Goal: Transaction & Acquisition: Download file/media

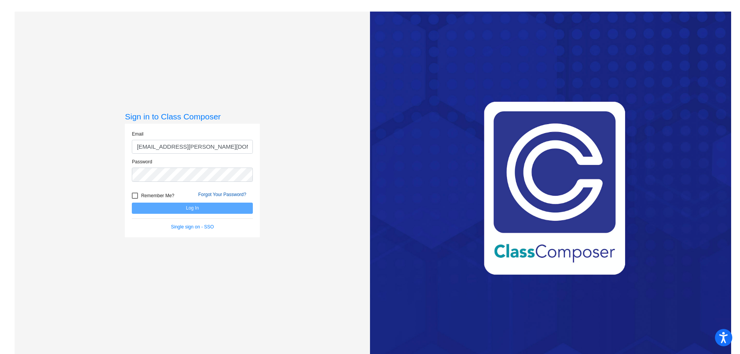
click at [216, 210] on form "Email [EMAIL_ADDRESS][PERSON_NAME][DOMAIN_NAME] Password Remember Me? Forgot Yo…" at bounding box center [192, 181] width 121 height 100
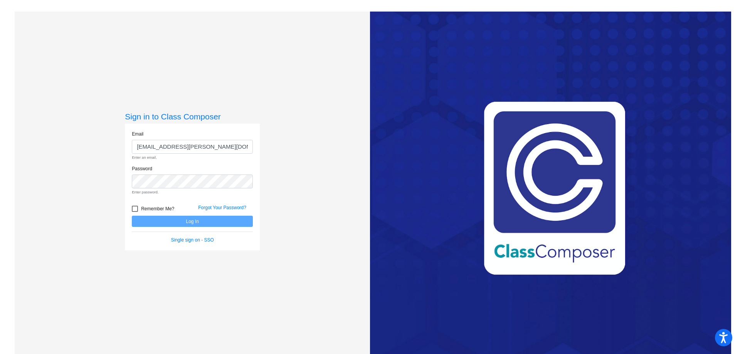
click at [151, 209] on span "Remember Me?" at bounding box center [157, 208] width 33 height 9
click at [135, 212] on input "Remember Me?" at bounding box center [134, 212] width 0 height 0
checkbox input "true"
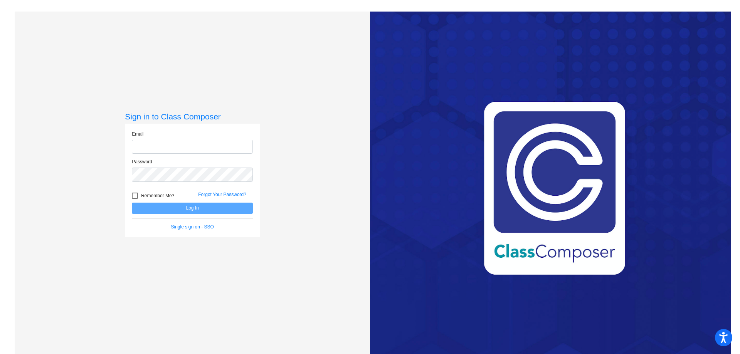
type input "[EMAIL_ADDRESS][PERSON_NAME][DOMAIN_NAME]"
click at [134, 195] on div at bounding box center [135, 196] width 6 height 6
click at [134, 199] on input "Remember Me?" at bounding box center [134, 199] width 0 height 0
checkbox input "true"
click at [156, 212] on button "Log In" at bounding box center [192, 208] width 121 height 11
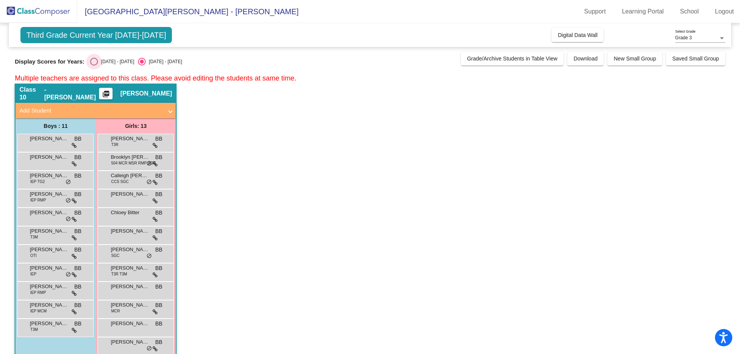
click at [96, 62] on div "Select an option" at bounding box center [94, 62] width 8 height 8
click at [94, 66] on input "[DATE] - [DATE]" at bounding box center [94, 66] width 0 height 0
radio input "true"
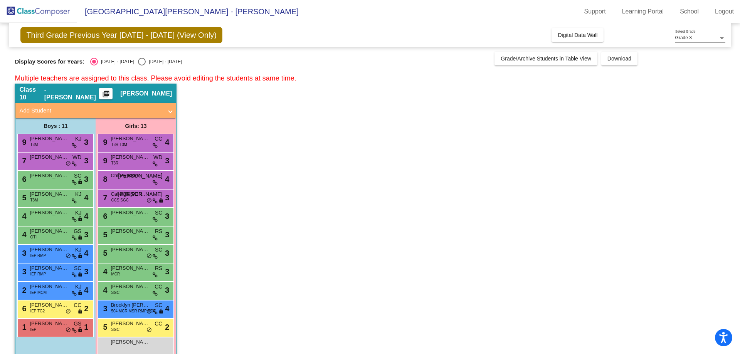
click at [111, 94] on mat-icon "picture_as_pdf" at bounding box center [105, 95] width 9 height 11
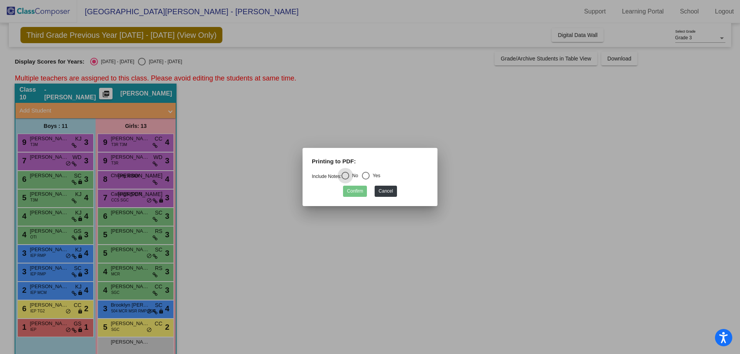
click at [370, 175] on div "Select an option" at bounding box center [366, 176] width 8 height 8
click at [366, 180] on input "Yes" at bounding box center [365, 180] width 0 height 0
radio input "true"
click at [356, 193] on button "Confirm" at bounding box center [355, 191] width 24 height 11
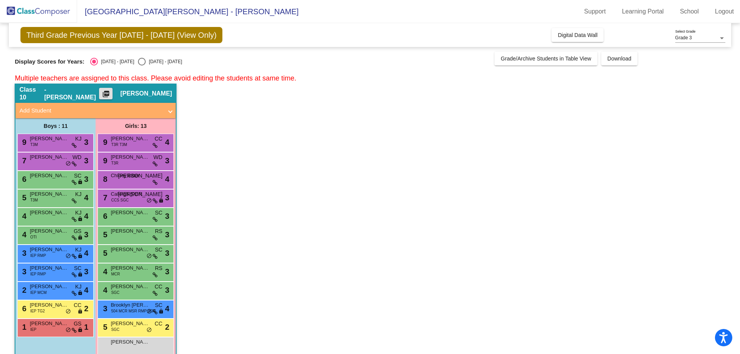
click at [110, 95] on mat-icon "picture_as_pdf" at bounding box center [105, 95] width 9 height 11
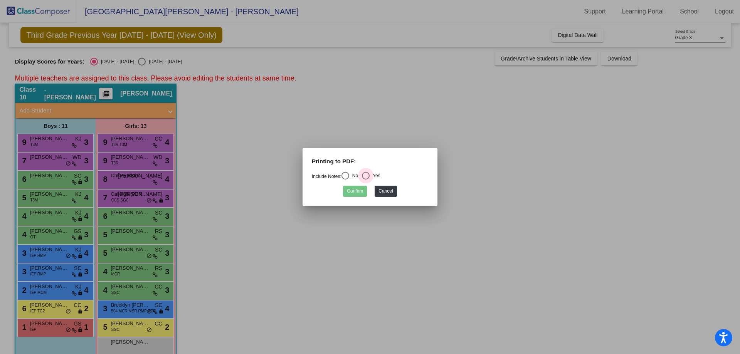
click at [366, 176] on div "Select an option" at bounding box center [366, 176] width 8 height 8
click at [366, 180] on input "Yes" at bounding box center [365, 180] width 0 height 0
radio input "true"
click at [355, 192] on button "Confirm" at bounding box center [355, 191] width 24 height 11
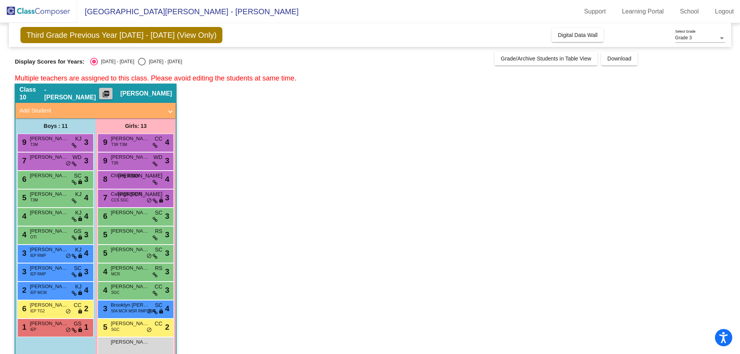
click at [111, 90] on mat-icon "picture_as_pdf" at bounding box center [105, 95] width 9 height 11
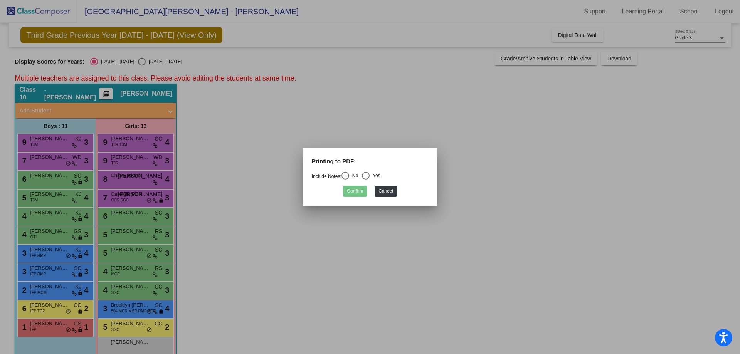
click at [348, 177] on div "Select an option" at bounding box center [345, 176] width 8 height 8
click at [345, 180] on input "No" at bounding box center [345, 180] width 0 height 0
radio input "true"
click at [356, 192] on button "Confirm" at bounding box center [355, 191] width 24 height 11
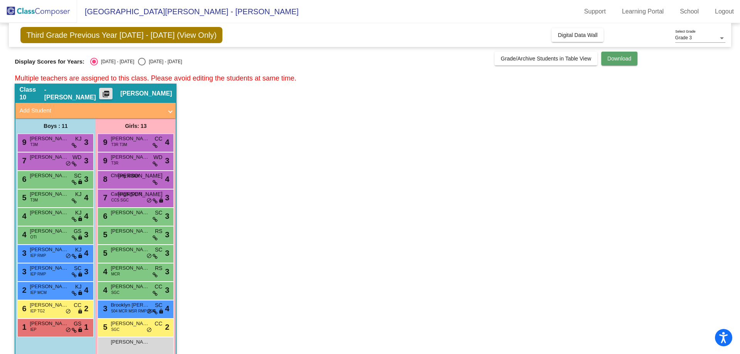
click at [613, 61] on span "Download" at bounding box center [619, 58] width 24 height 6
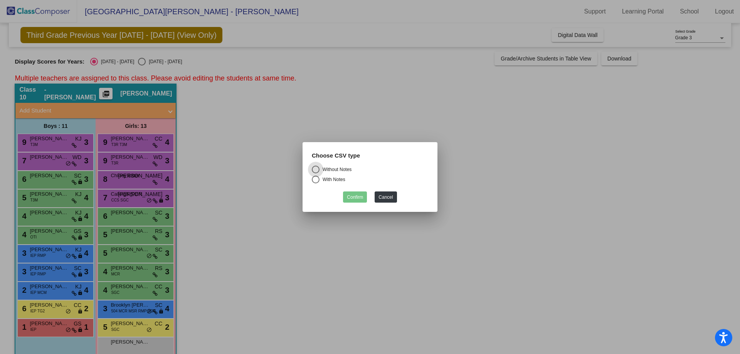
click at [313, 182] on div "Select an option" at bounding box center [316, 180] width 8 height 8
click at [315, 183] on input "With Notes" at bounding box center [315, 183] width 0 height 0
radio input "true"
click at [358, 195] on button "Confirm" at bounding box center [355, 197] width 24 height 11
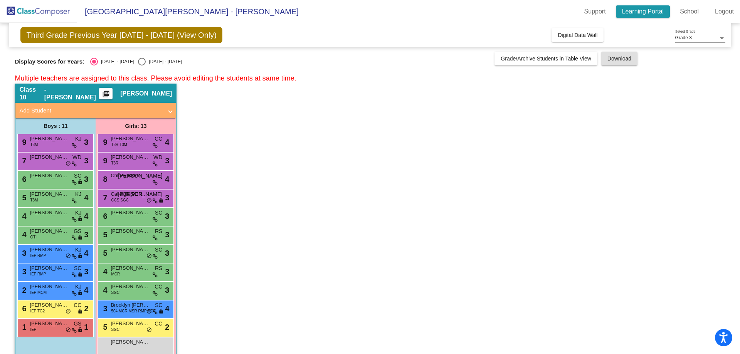
click at [633, 10] on link "Learning Portal" at bounding box center [643, 11] width 54 height 12
